Goal: Transaction & Acquisition: Book appointment/travel/reservation

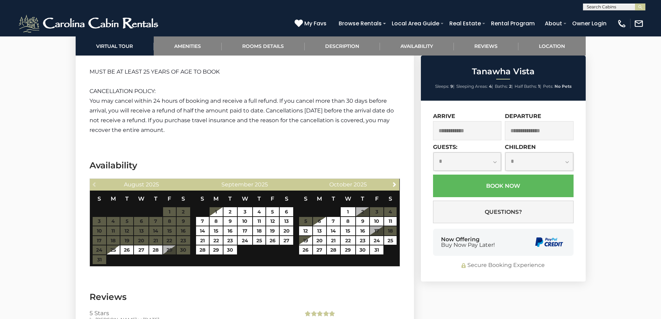
scroll to position [1423, 0]
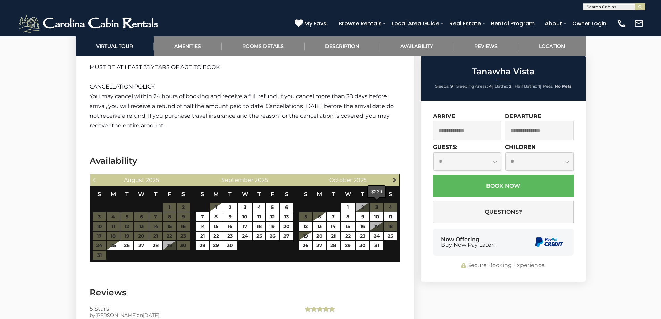
click at [394, 177] on span "Next" at bounding box center [395, 180] width 6 height 6
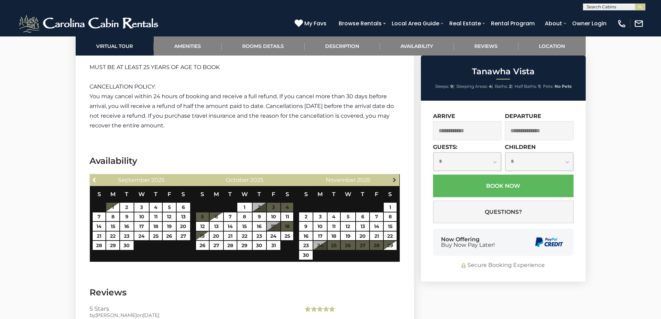
click at [392, 175] on link "Next" at bounding box center [394, 179] width 9 height 9
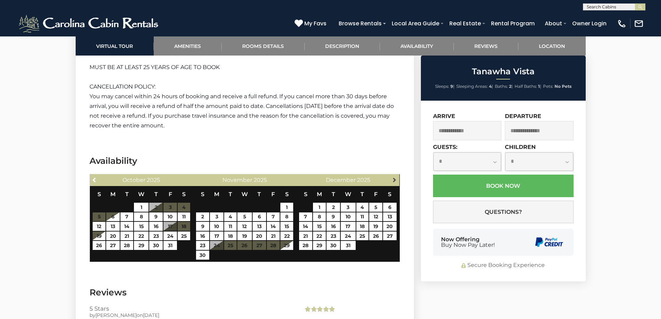
click at [395, 177] on span "Next" at bounding box center [395, 180] width 6 height 6
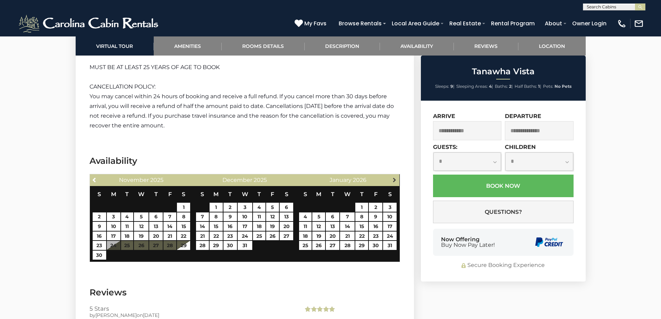
click at [395, 177] on span "Next" at bounding box center [395, 180] width 6 height 6
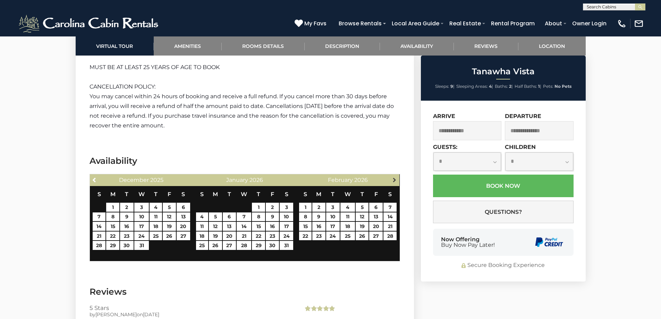
click at [395, 177] on span "Next" at bounding box center [395, 180] width 6 height 6
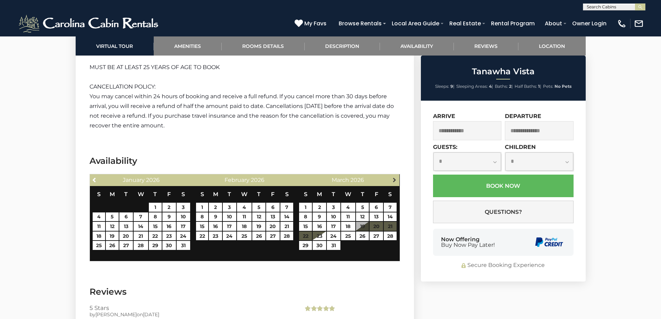
click at [394, 177] on span "Next" at bounding box center [395, 180] width 6 height 6
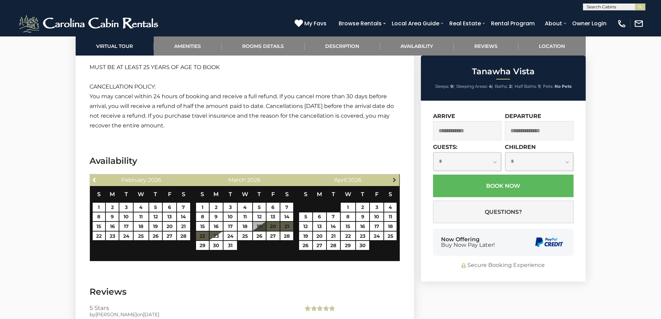
click at [394, 177] on span "Next" at bounding box center [395, 180] width 6 height 6
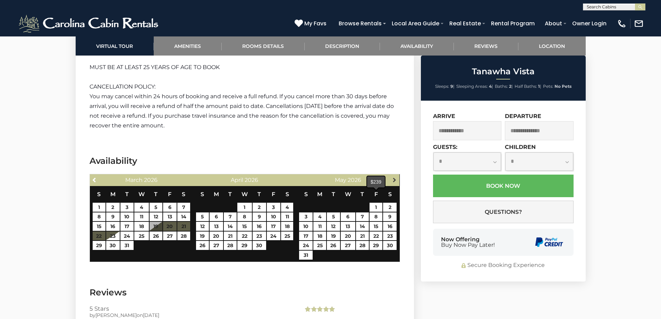
click at [394, 177] on span "Next" at bounding box center [395, 180] width 6 height 6
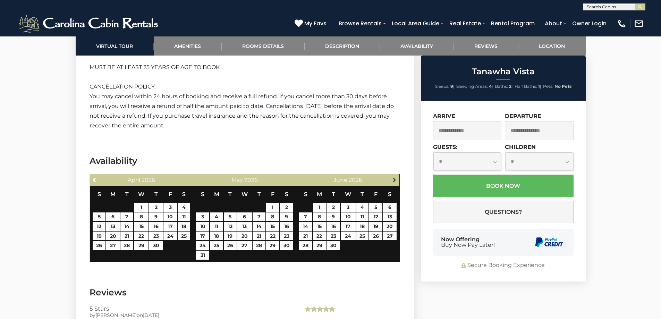
click at [396, 177] on span "Next" at bounding box center [395, 180] width 6 height 6
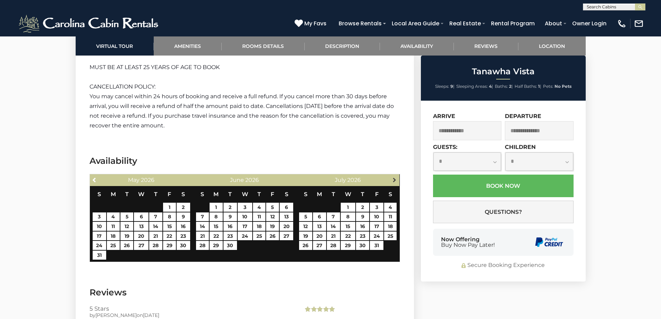
click at [395, 177] on span "Next" at bounding box center [395, 180] width 6 height 6
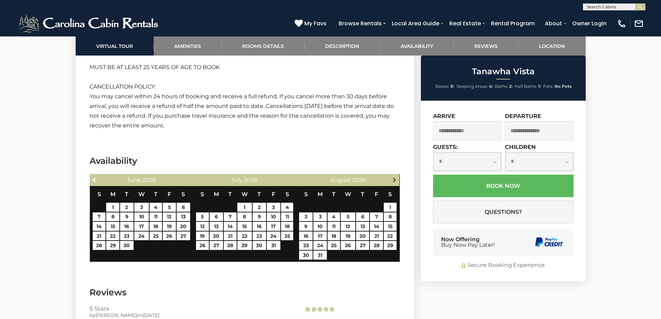
click at [396, 177] on span "Next" at bounding box center [395, 180] width 6 height 6
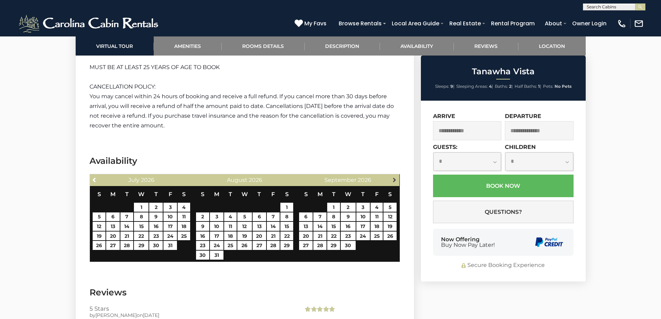
click at [395, 177] on span "Next" at bounding box center [395, 180] width 6 height 6
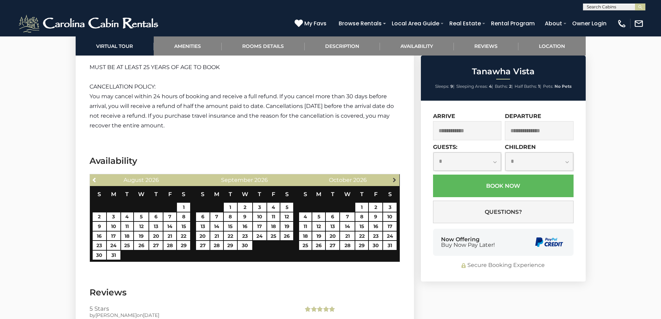
click at [395, 177] on span "Next" at bounding box center [395, 180] width 6 height 6
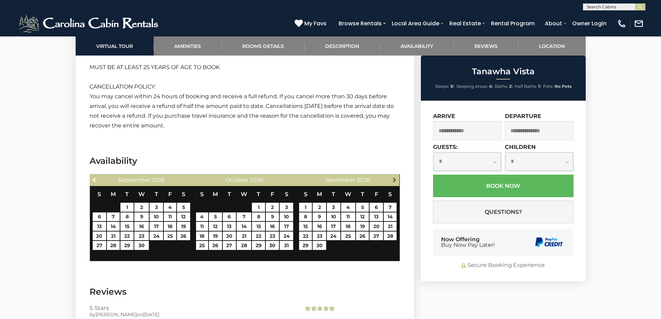
click at [394, 177] on span "Next" at bounding box center [395, 180] width 6 height 6
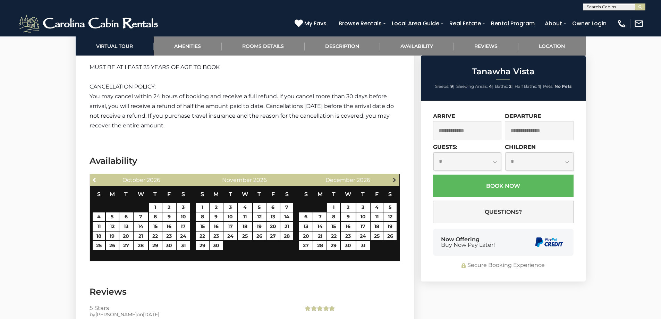
click at [393, 177] on span "Next" at bounding box center [395, 180] width 6 height 6
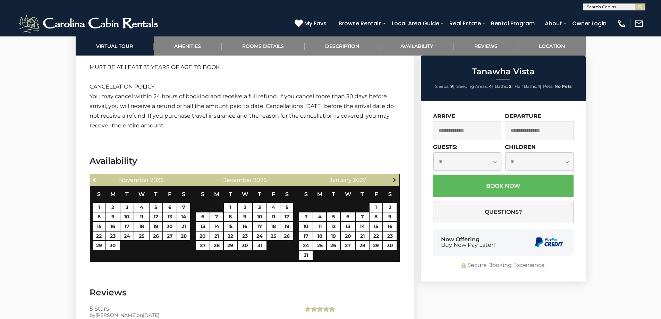
click at [393, 177] on span "Next" at bounding box center [395, 180] width 6 height 6
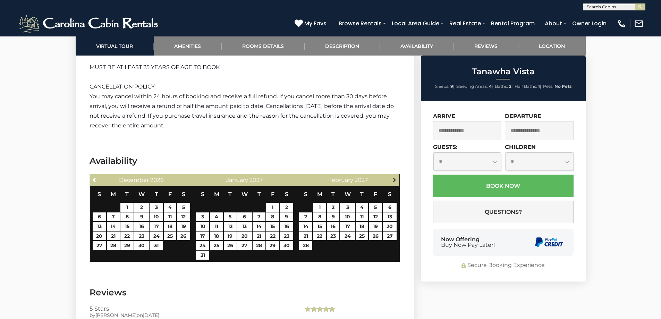
click at [392, 177] on span "Next" at bounding box center [395, 180] width 6 height 6
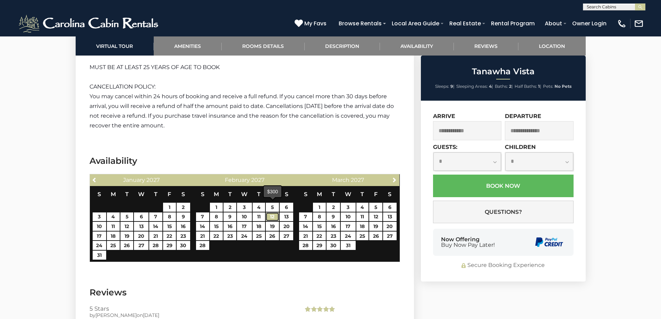
click at [275, 212] on link "12" at bounding box center [272, 216] width 13 height 9
type input "**********"
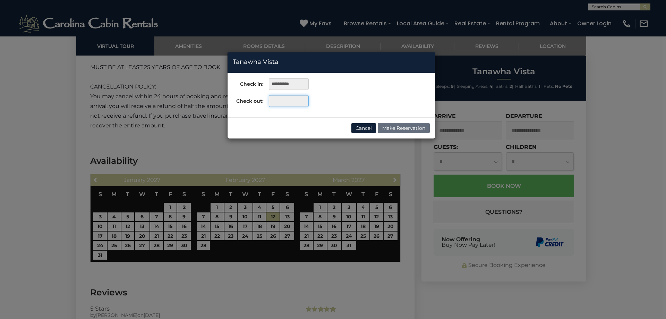
click at [288, 102] on input "text" at bounding box center [289, 101] width 40 height 12
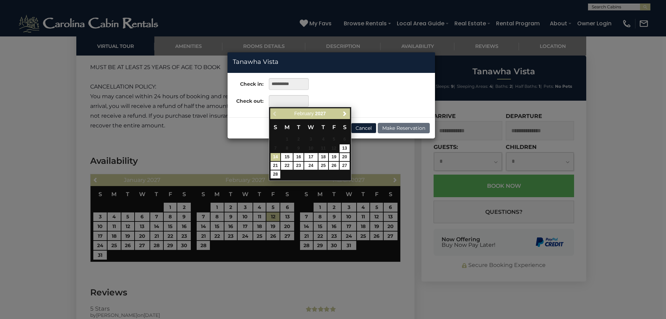
click at [273, 158] on link "14" at bounding box center [276, 157] width 10 height 8
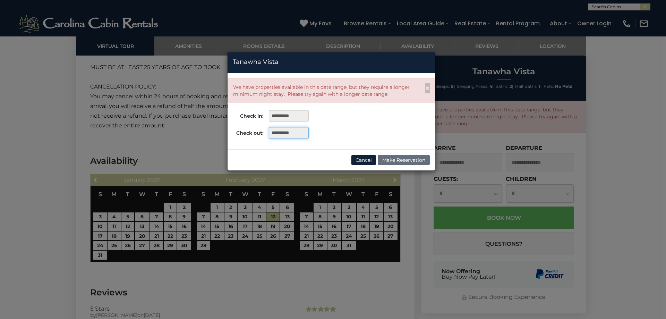
click at [284, 131] on input "**********" at bounding box center [289, 133] width 40 height 12
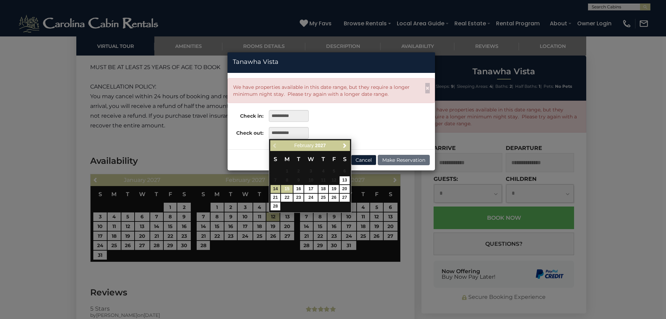
click at [286, 189] on link "15" at bounding box center [287, 189] width 12 height 8
type input "**********"
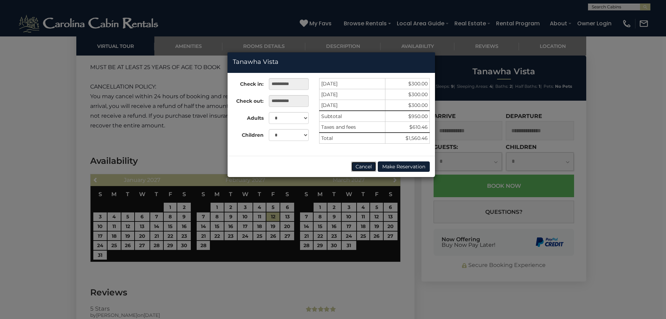
click at [367, 166] on button "Cancel" at bounding box center [363, 166] width 25 height 10
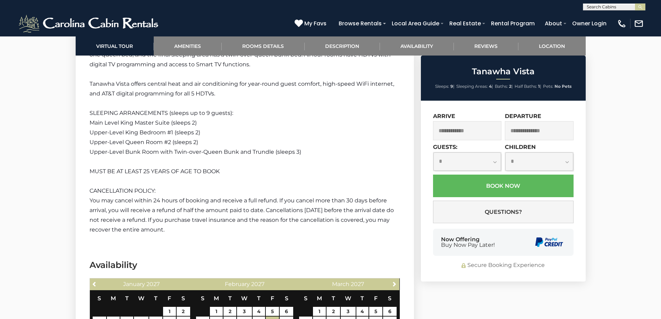
scroll to position [1458, 0]
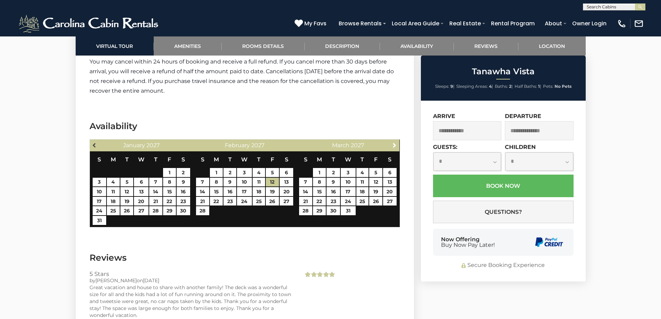
click at [95, 142] on span "Previous" at bounding box center [95, 145] width 6 height 6
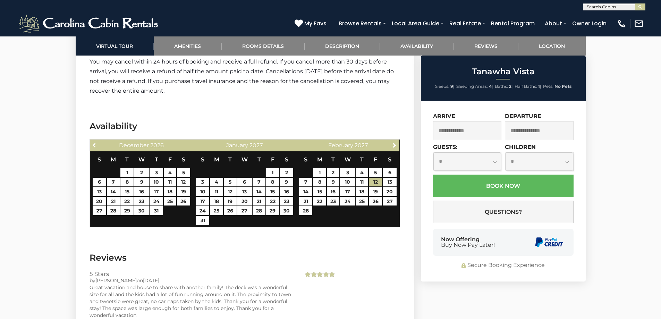
click at [95, 142] on span "Previous" at bounding box center [95, 145] width 6 height 6
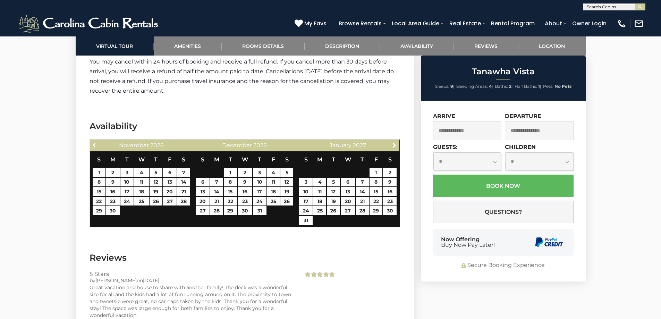
click at [95, 142] on span "Previous" at bounding box center [95, 145] width 6 height 6
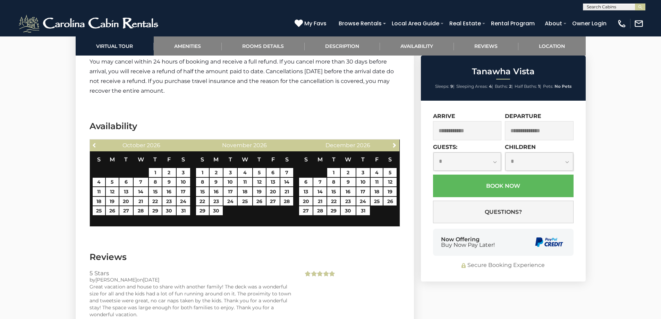
click at [95, 142] on span "Previous" at bounding box center [95, 145] width 6 height 6
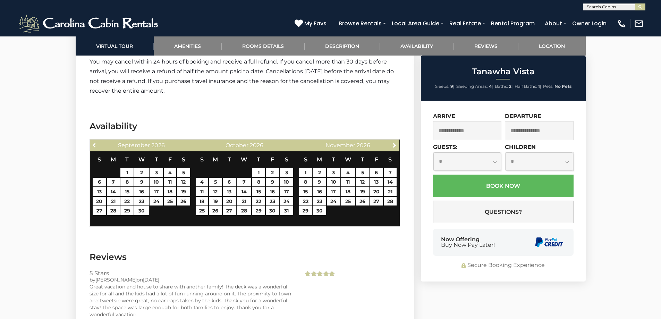
click at [95, 142] on span "Previous" at bounding box center [95, 145] width 6 height 6
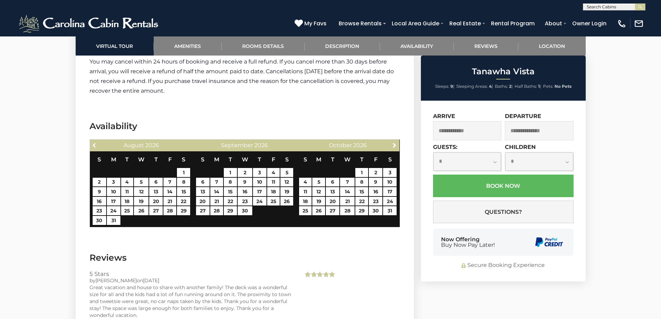
click at [95, 142] on span "Previous" at bounding box center [95, 145] width 6 height 6
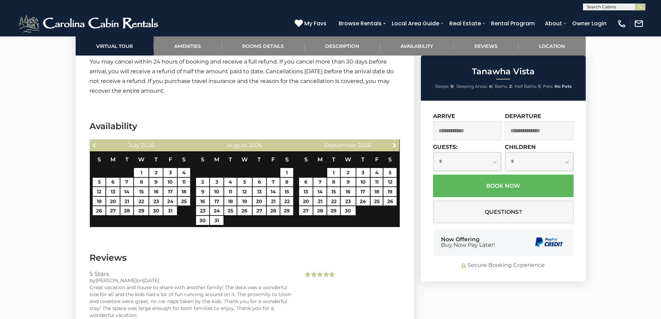
click at [95, 142] on span "Previous" at bounding box center [95, 145] width 6 height 6
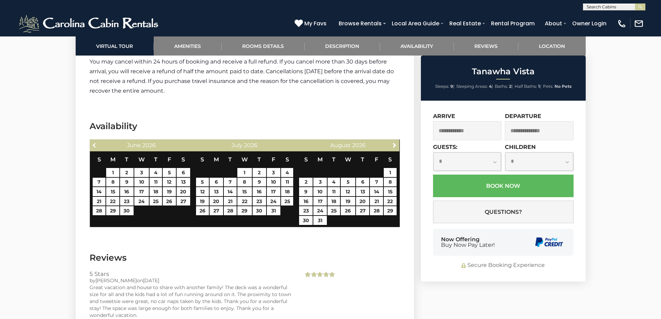
click at [95, 142] on span "Previous" at bounding box center [95, 145] width 6 height 6
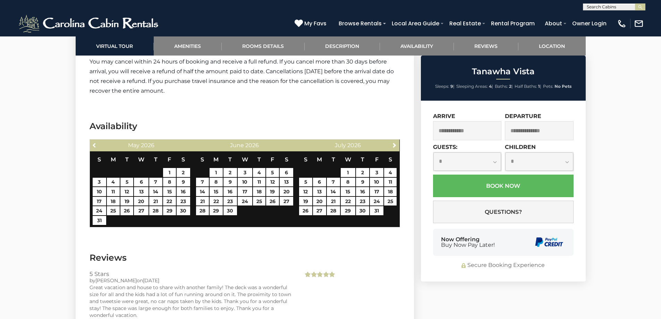
click at [95, 142] on span "Previous" at bounding box center [95, 145] width 6 height 6
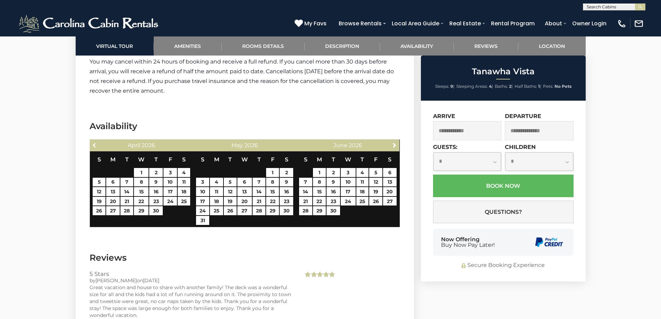
click at [95, 142] on span "Previous" at bounding box center [95, 145] width 6 height 6
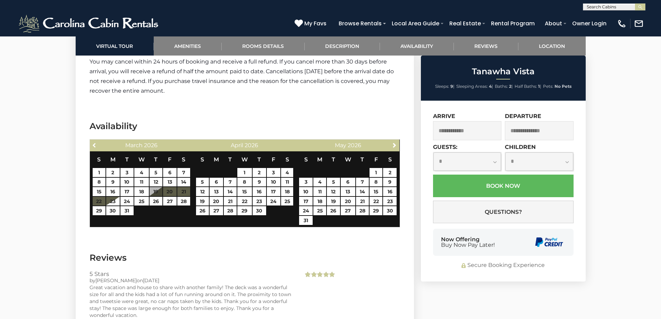
click at [95, 142] on span "Previous" at bounding box center [95, 145] width 6 height 6
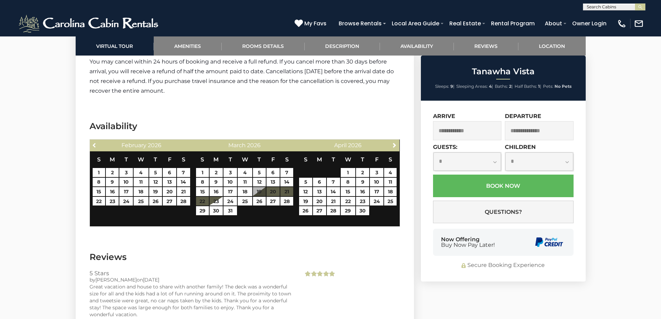
click at [95, 142] on span "Previous" at bounding box center [95, 145] width 6 height 6
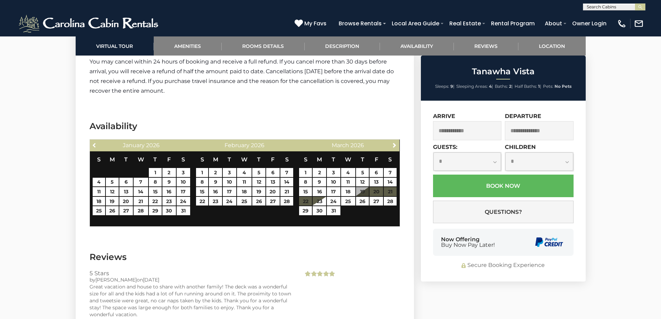
click at [95, 142] on span "Previous" at bounding box center [95, 145] width 6 height 6
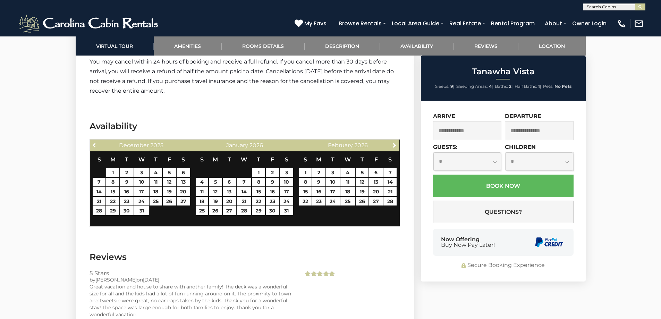
click at [95, 142] on span "Previous" at bounding box center [95, 145] width 6 height 6
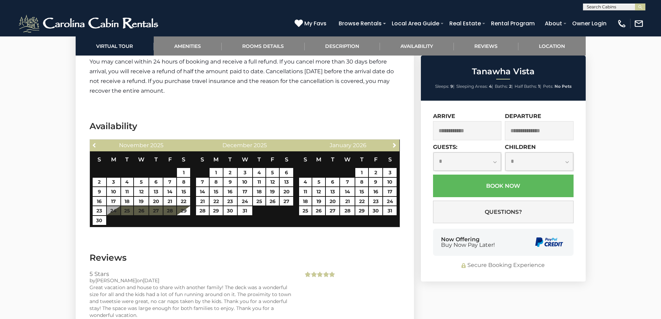
click at [95, 142] on span "Previous" at bounding box center [95, 145] width 6 height 6
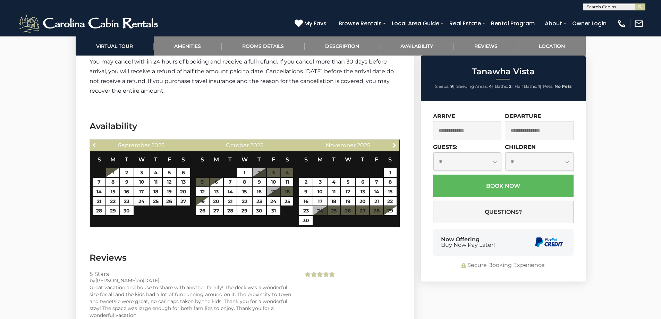
click at [95, 142] on span "Previous" at bounding box center [95, 145] width 6 height 6
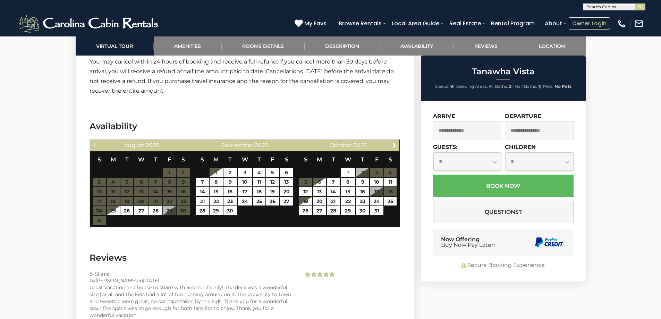
click at [590, 26] on link "Owner Login" at bounding box center [589, 23] width 41 height 12
click at [94, 140] on div "Previous [DATE]" at bounding box center [141, 146] width 103 height 12
click at [394, 142] on span "Next" at bounding box center [395, 145] width 6 height 6
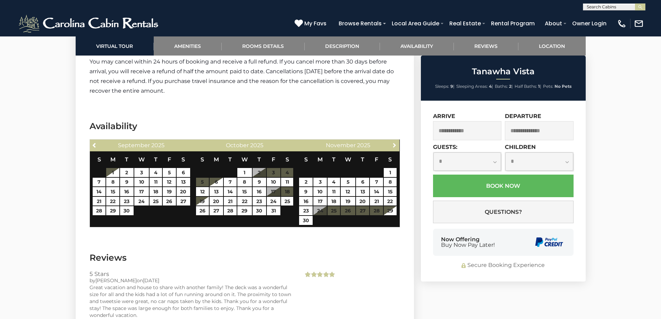
click at [394, 142] on span "Next" at bounding box center [395, 145] width 6 height 6
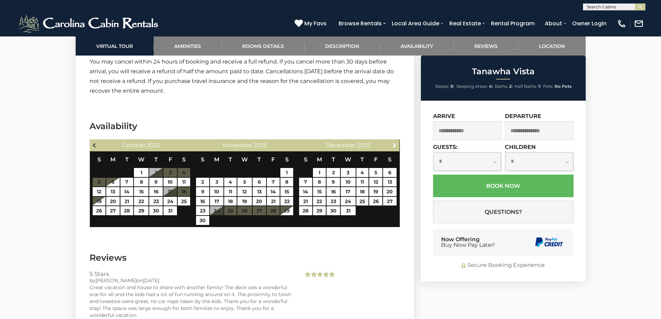
click at [95, 141] on link "Previous" at bounding box center [95, 145] width 9 height 9
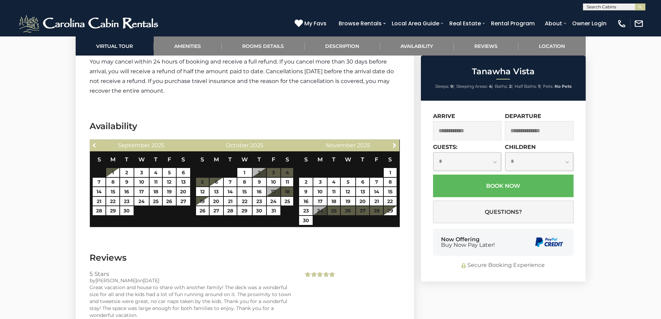
click at [95, 141] on link "Previous" at bounding box center [95, 145] width 9 height 9
